Goal: Task Accomplishment & Management: Manage account settings

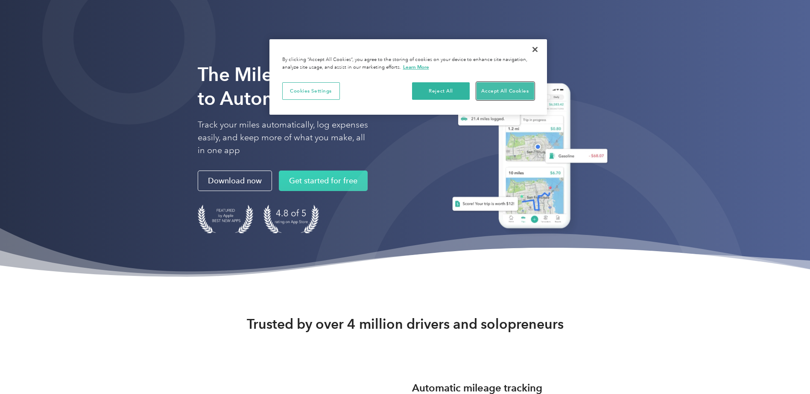
click at [500, 85] on button "Accept All Cookies" at bounding box center [505, 91] width 58 height 18
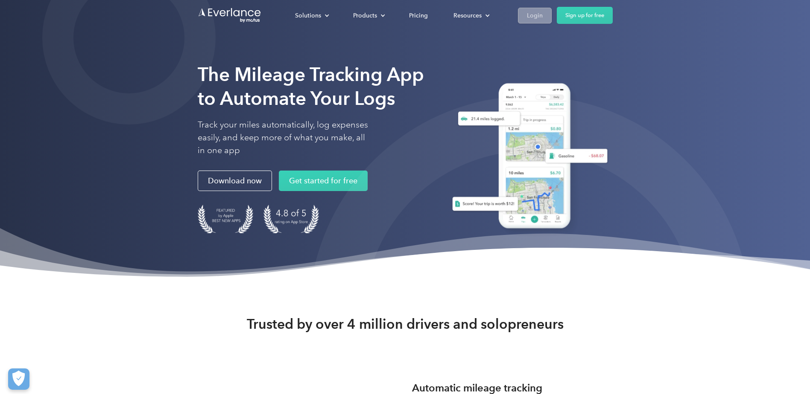
click at [538, 15] on div "Login" at bounding box center [535, 15] width 16 height 11
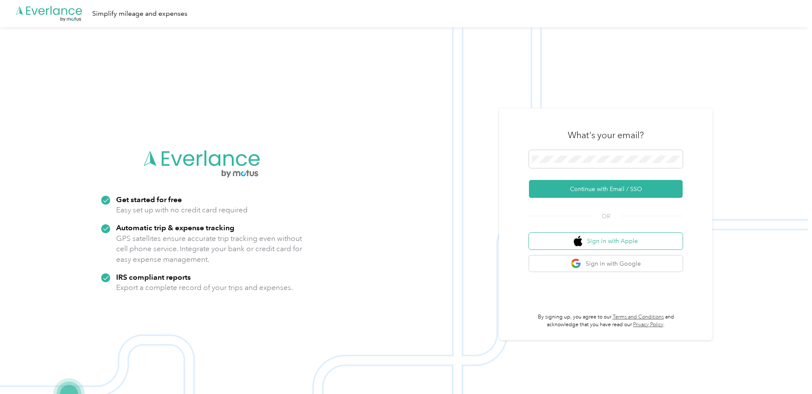
click at [640, 237] on button "Sign in with Apple" at bounding box center [606, 241] width 154 height 17
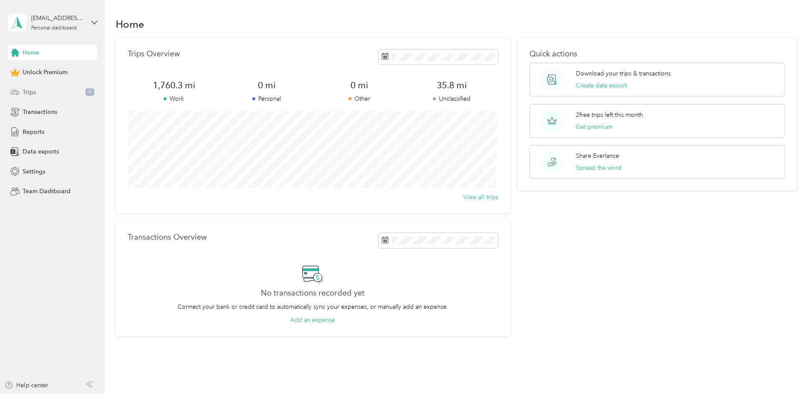
click at [56, 90] on div "Trips 4" at bounding box center [53, 92] width 90 height 15
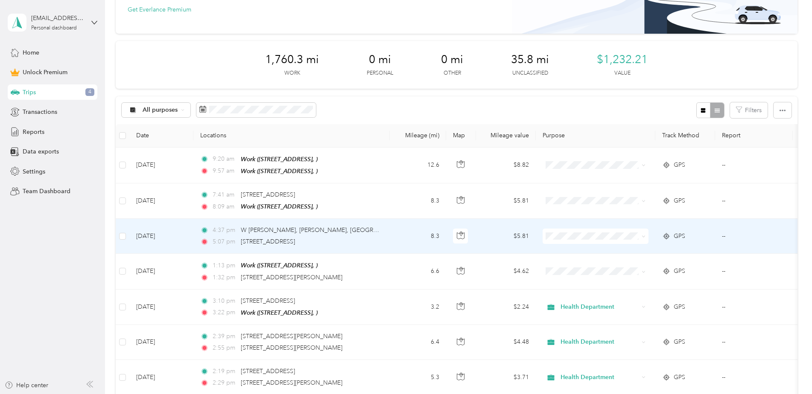
scroll to position [85, 0]
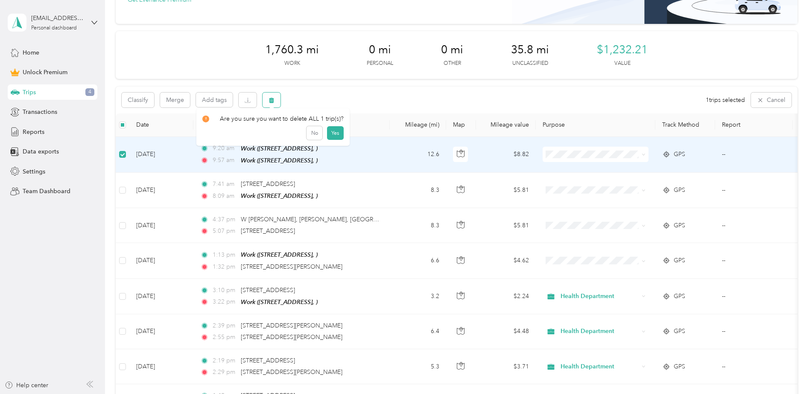
click at [280, 100] on button "button" at bounding box center [271, 100] width 18 height 15
click at [333, 135] on button "Yes" at bounding box center [334, 136] width 17 height 14
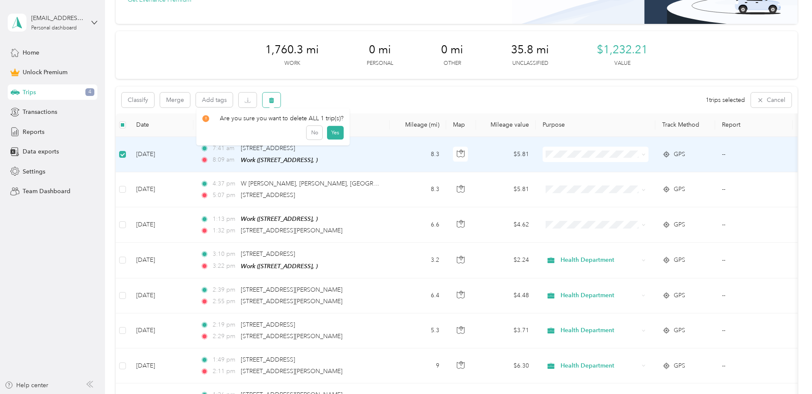
click at [271, 99] on icon "button" at bounding box center [271, 100] width 5 height 6
click at [335, 140] on button "Yes" at bounding box center [334, 136] width 17 height 14
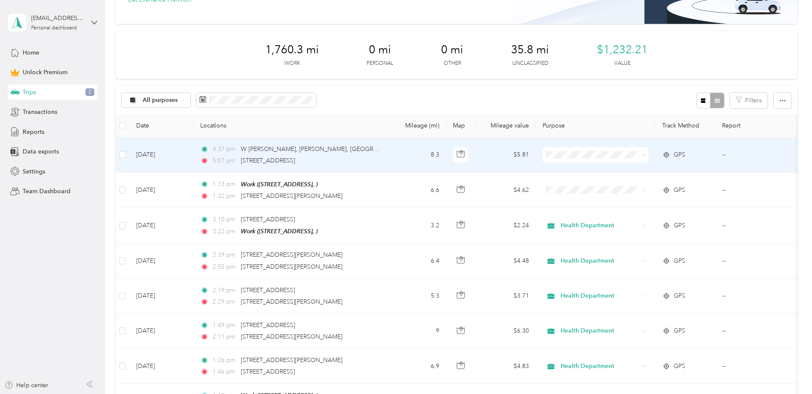
click at [172, 160] on td "[DATE]" at bounding box center [161, 155] width 64 height 35
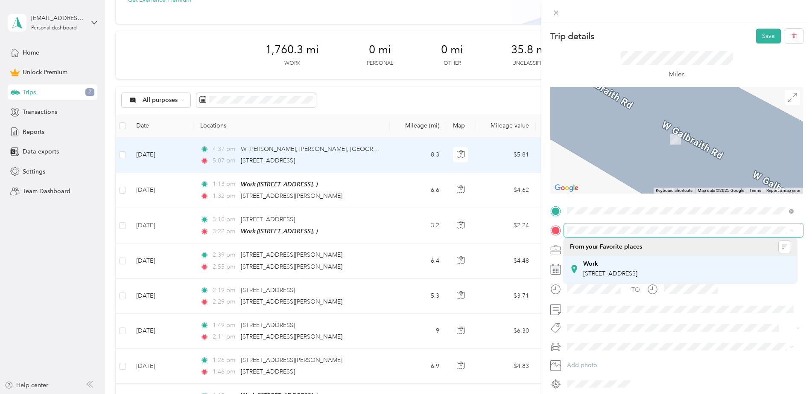
click at [733, 273] on div "Work [STREET_ADDRESS]" at bounding box center [680, 269] width 221 height 21
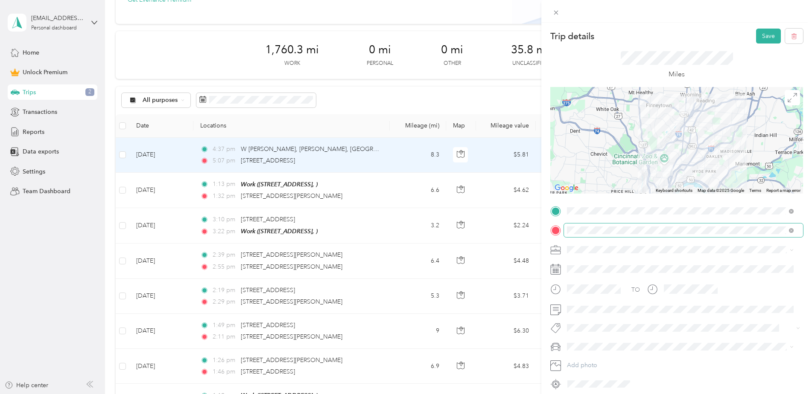
scroll to position [34, 0]
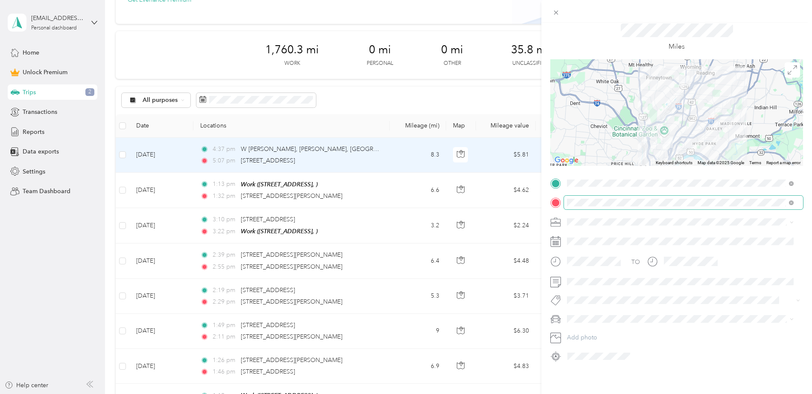
click at [668, 350] on div at bounding box center [683, 357] width 239 height 14
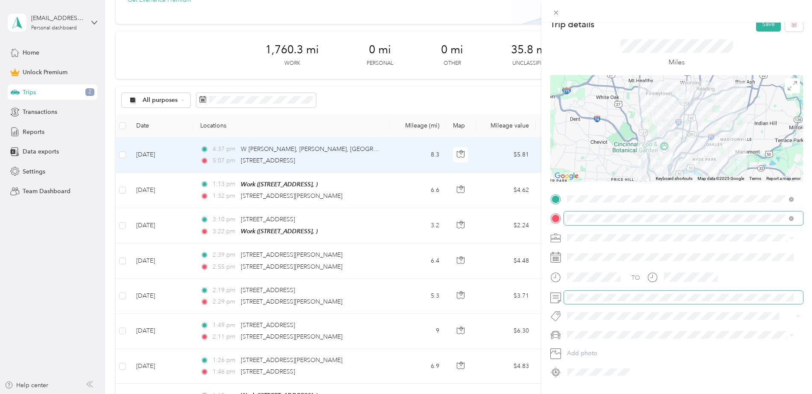
scroll to position [0, 0]
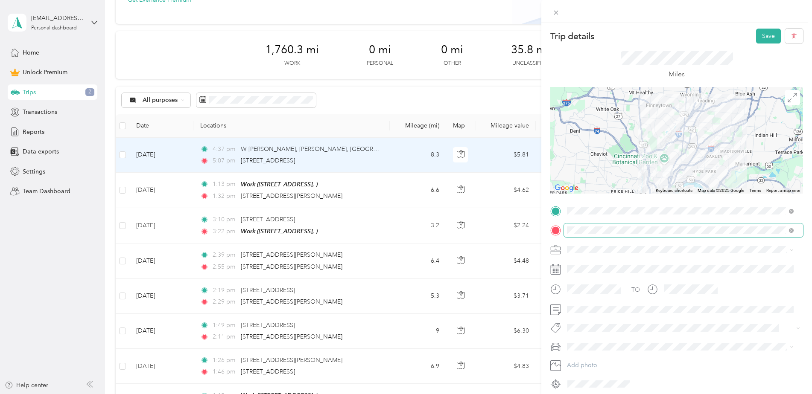
click at [788, 231] on span at bounding box center [790, 230] width 8 height 6
click at [793, 229] on span at bounding box center [683, 231] width 239 height 14
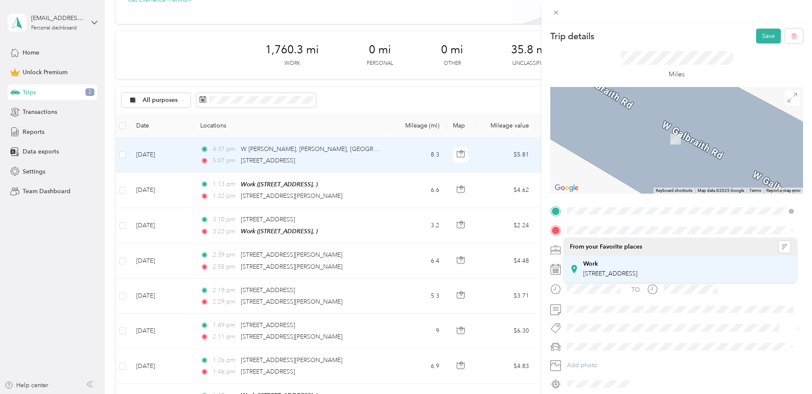
click at [722, 267] on div "Work [STREET_ADDRESS]" at bounding box center [680, 269] width 221 height 21
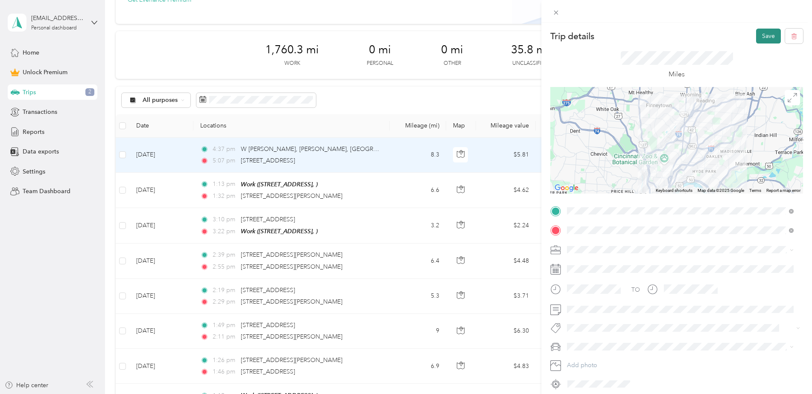
click at [764, 32] on button "Save" at bounding box center [768, 36] width 25 height 15
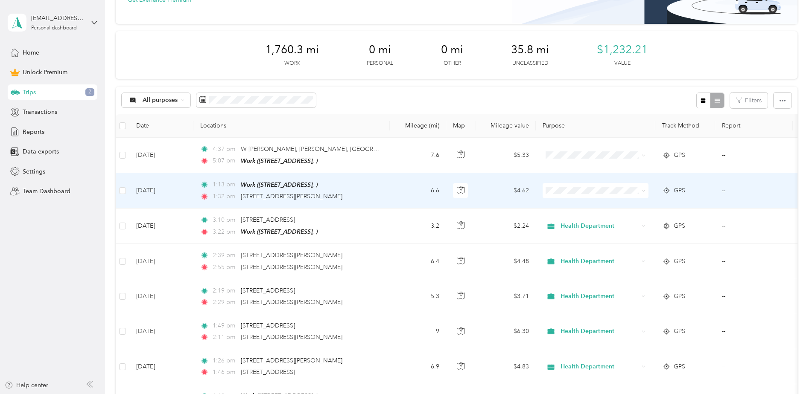
click at [599, 186] on span at bounding box center [595, 190] width 106 height 15
click at [571, 233] on span "Health Department" at bounding box center [602, 235] width 79 height 9
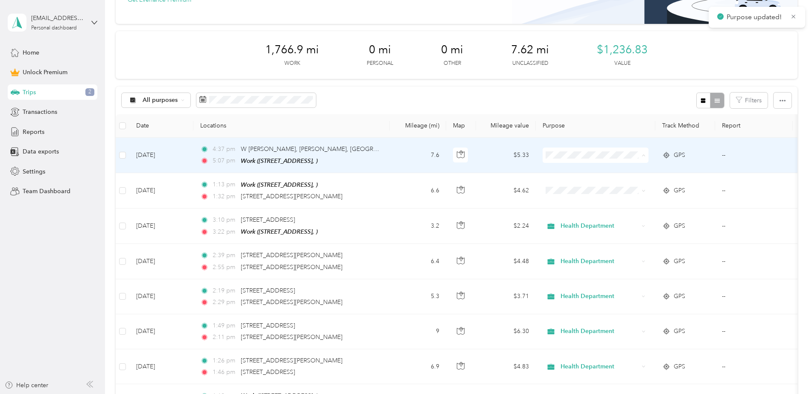
click at [576, 204] on ol "Work Personal Health Department Other Charity Medical Moving Commute" at bounding box center [595, 223] width 106 height 120
click at [575, 197] on span "Health Department" at bounding box center [602, 200] width 79 height 9
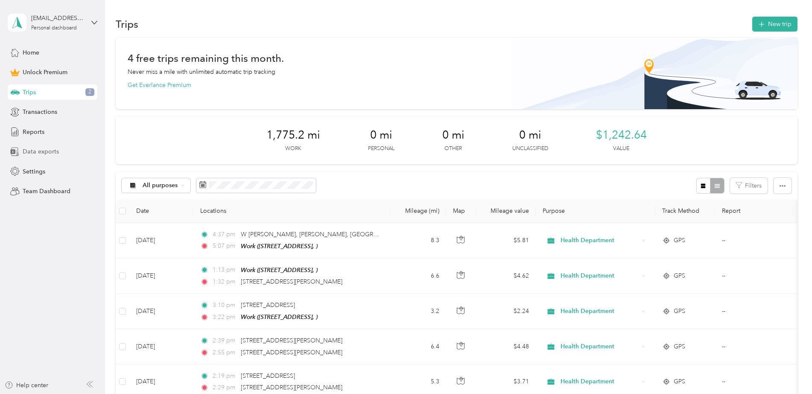
click at [52, 154] on span "Data exports" at bounding box center [41, 151] width 36 height 9
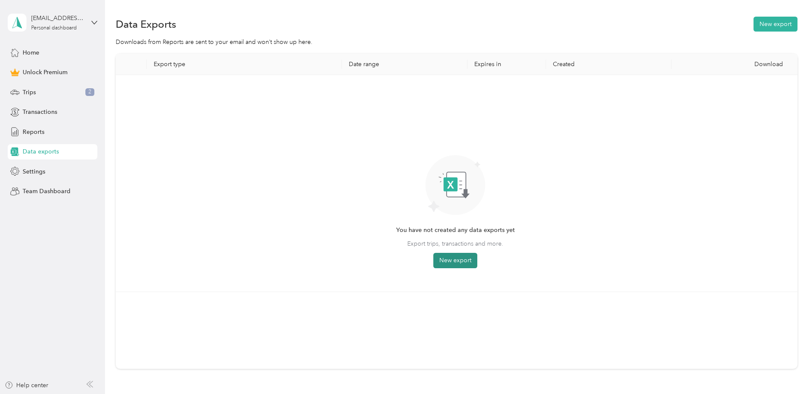
click at [453, 259] on button "New export" at bounding box center [455, 260] width 44 height 15
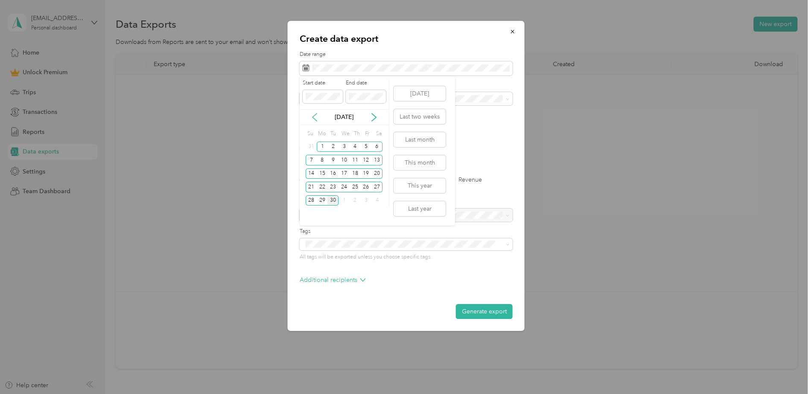
click at [317, 120] on icon at bounding box center [314, 117] width 9 height 9
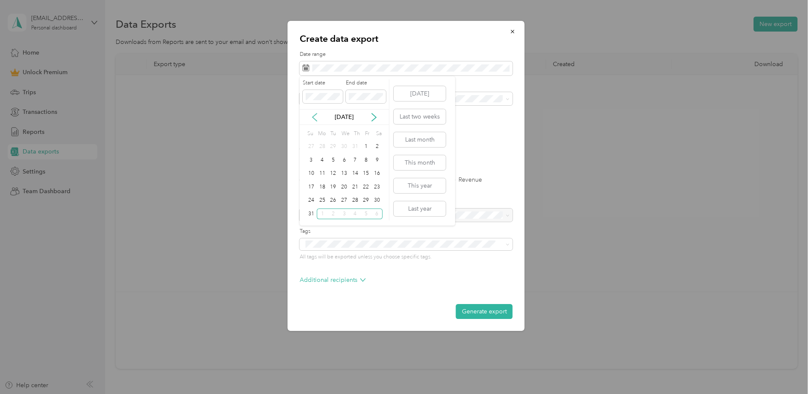
click at [317, 120] on icon at bounding box center [314, 117] width 9 height 9
click at [311, 149] on div "1" at bounding box center [311, 147] width 11 height 11
click at [415, 93] on button "[DATE]" at bounding box center [420, 93] width 52 height 15
click at [315, 114] on icon at bounding box center [314, 117] width 9 height 9
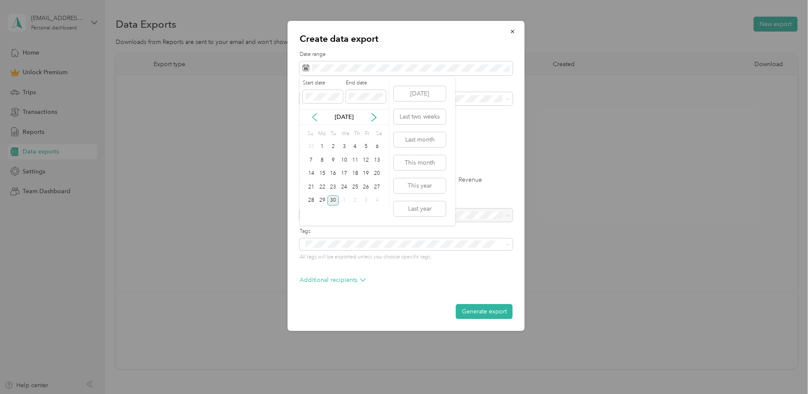
click at [315, 114] on icon at bounding box center [314, 117] width 9 height 9
click at [375, 122] on div "[DATE]" at bounding box center [344, 117] width 89 height 16
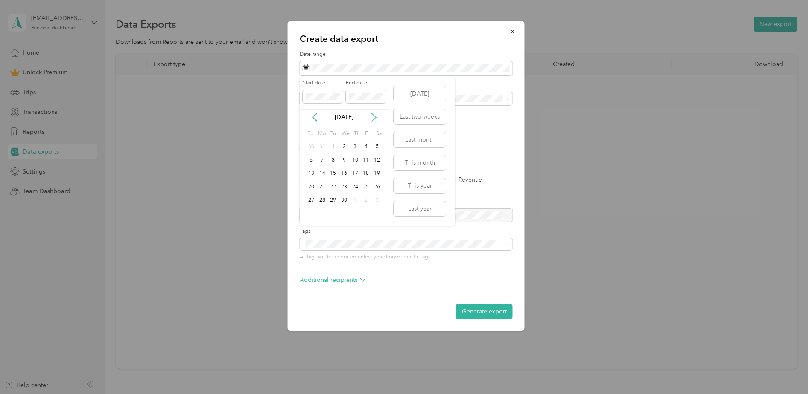
click at [372, 115] on icon at bounding box center [374, 117] width 9 height 9
click at [311, 145] on div "1" at bounding box center [311, 147] width 11 height 11
click at [347, 105] on div "Start date End date" at bounding box center [344, 94] width 89 height 30
click at [375, 119] on icon at bounding box center [374, 118] width 4 height 8
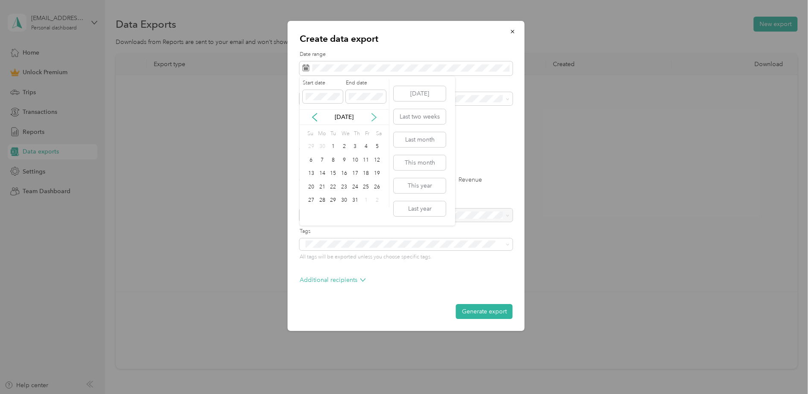
click at [373, 119] on icon at bounding box center [374, 117] width 9 height 9
click at [372, 119] on icon at bounding box center [374, 117] width 9 height 9
click at [318, 120] on icon at bounding box center [314, 117] width 9 height 9
click at [335, 202] on div "30" at bounding box center [332, 200] width 11 height 11
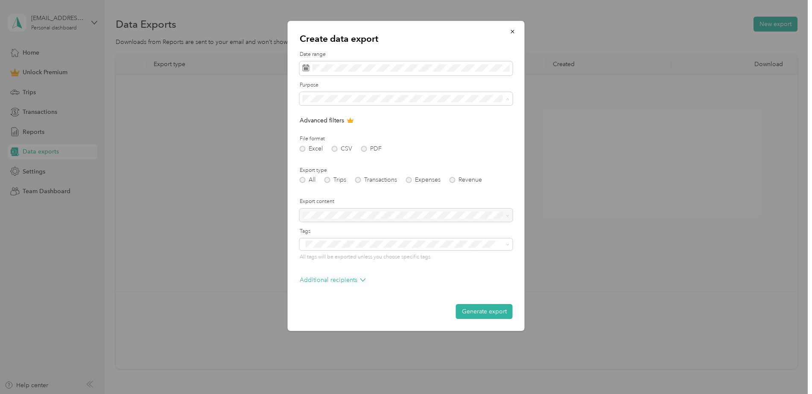
click at [361, 155] on div "Health Department" at bounding box center [406, 158] width 201 height 9
click at [487, 315] on button "Generate export" at bounding box center [484, 311] width 57 height 15
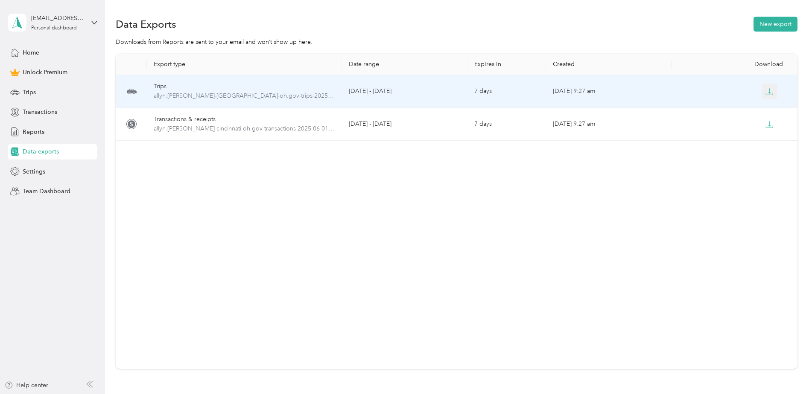
click at [766, 92] on icon "button" at bounding box center [769, 92] width 8 height 8
